Goal: Navigation & Orientation: Go to known website

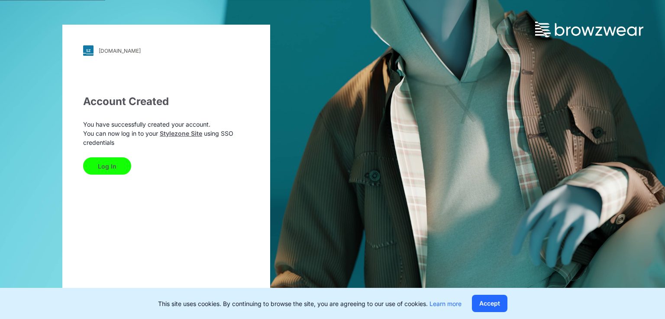
click at [119, 167] on button "Log In" at bounding box center [107, 165] width 48 height 17
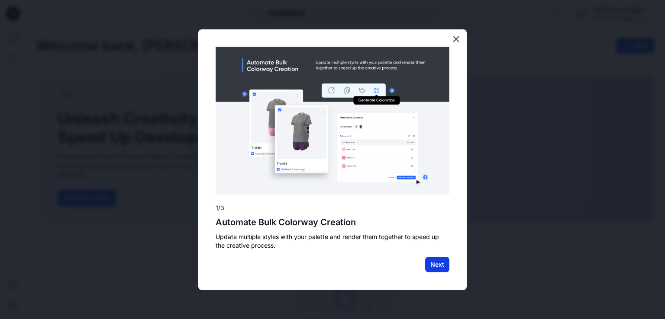
click at [444, 264] on button "Next" at bounding box center [437, 265] width 24 height 16
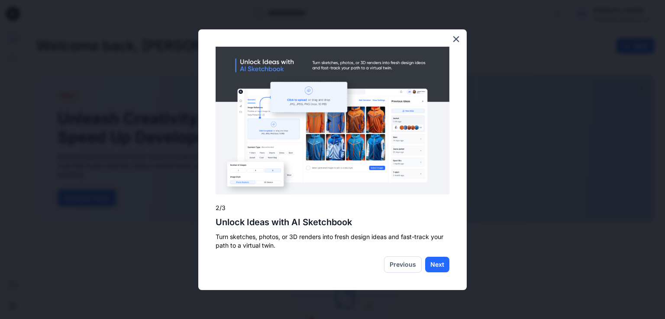
click at [444, 264] on button "Next" at bounding box center [437, 265] width 24 height 16
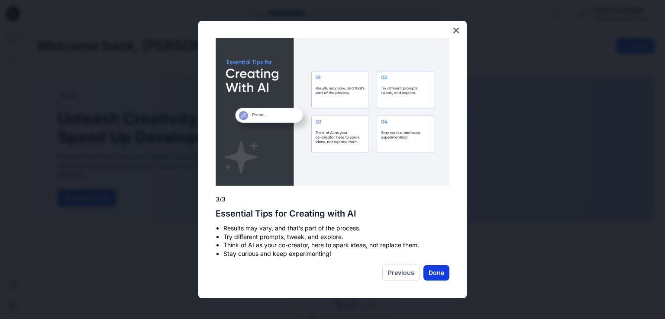
click at [443, 272] on button "Done" at bounding box center [436, 273] width 26 height 16
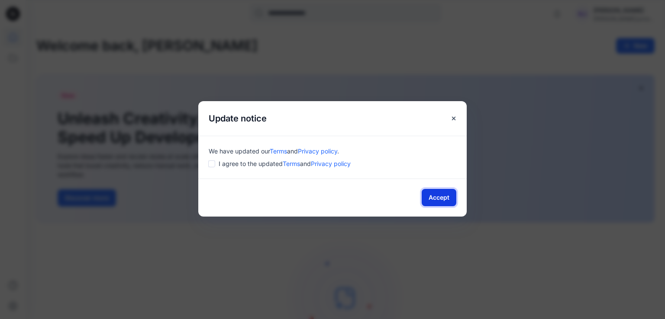
click at [438, 193] on button "Accept" at bounding box center [438, 197] width 35 height 17
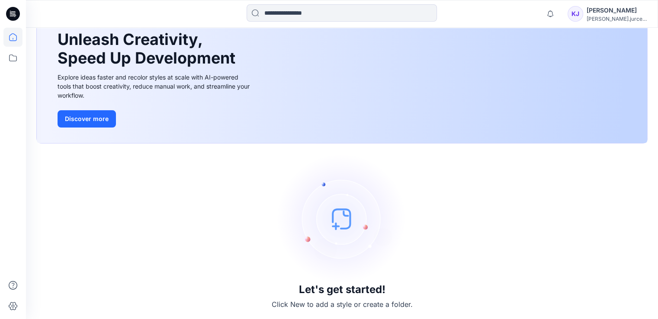
scroll to position [80, 0]
click at [340, 221] on img at bounding box center [342, 219] width 130 height 130
click at [93, 115] on button "Discover more" at bounding box center [87, 118] width 58 height 17
